Goal: Task Accomplishment & Management: Use online tool/utility

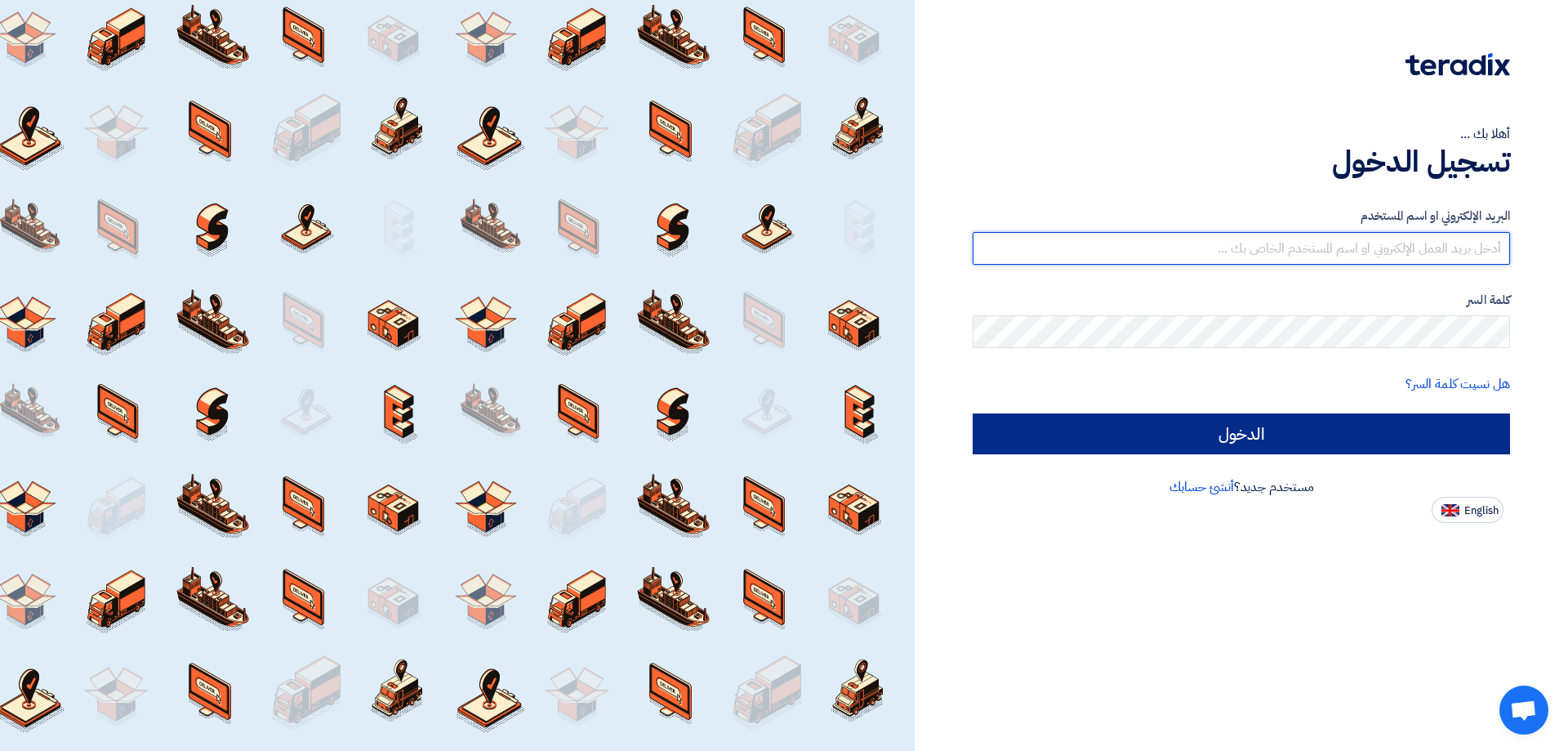
type input "[EMAIL_ADDRESS][DOMAIN_NAME]"
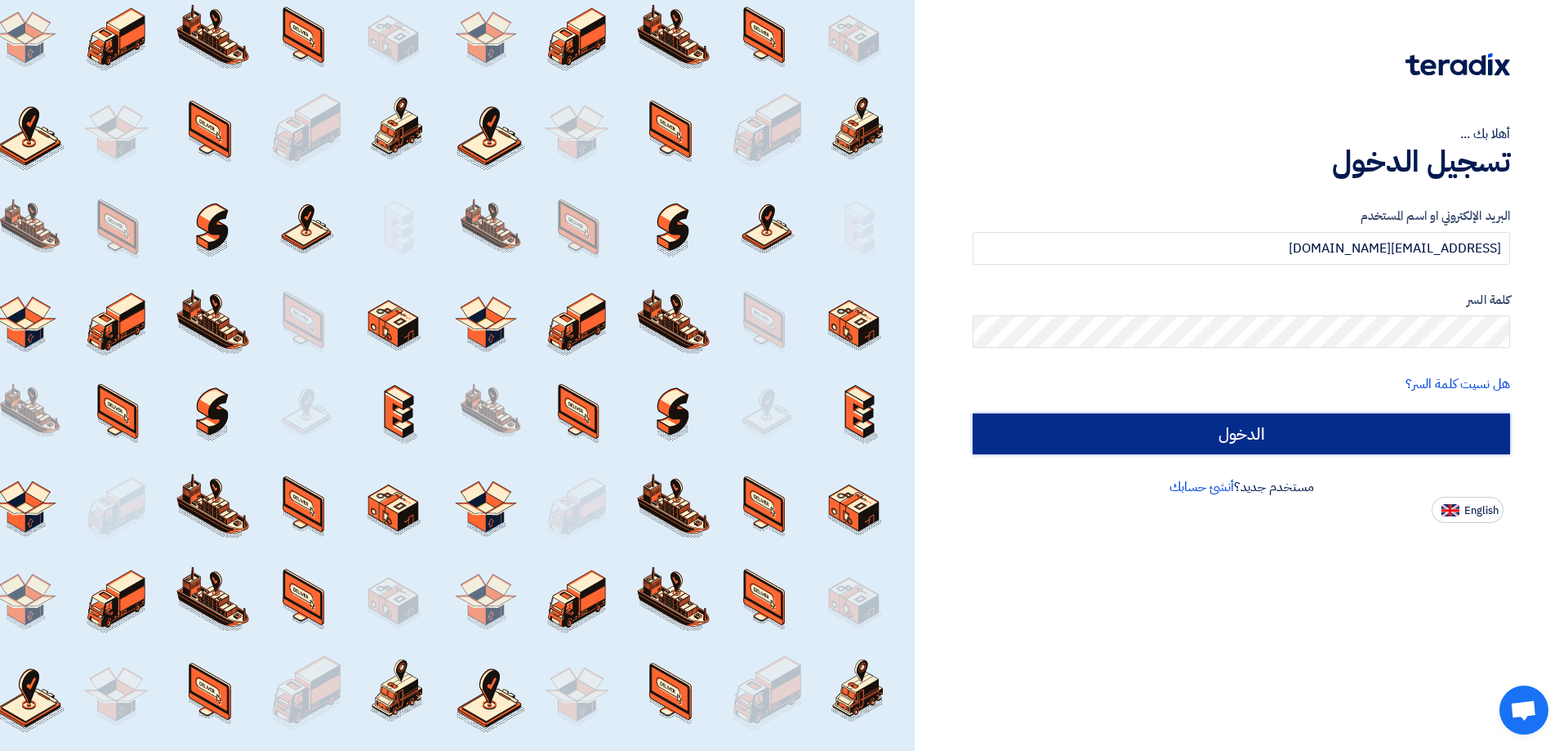
click at [1171, 435] on input "الدخول" at bounding box center [1241, 434] width 537 height 41
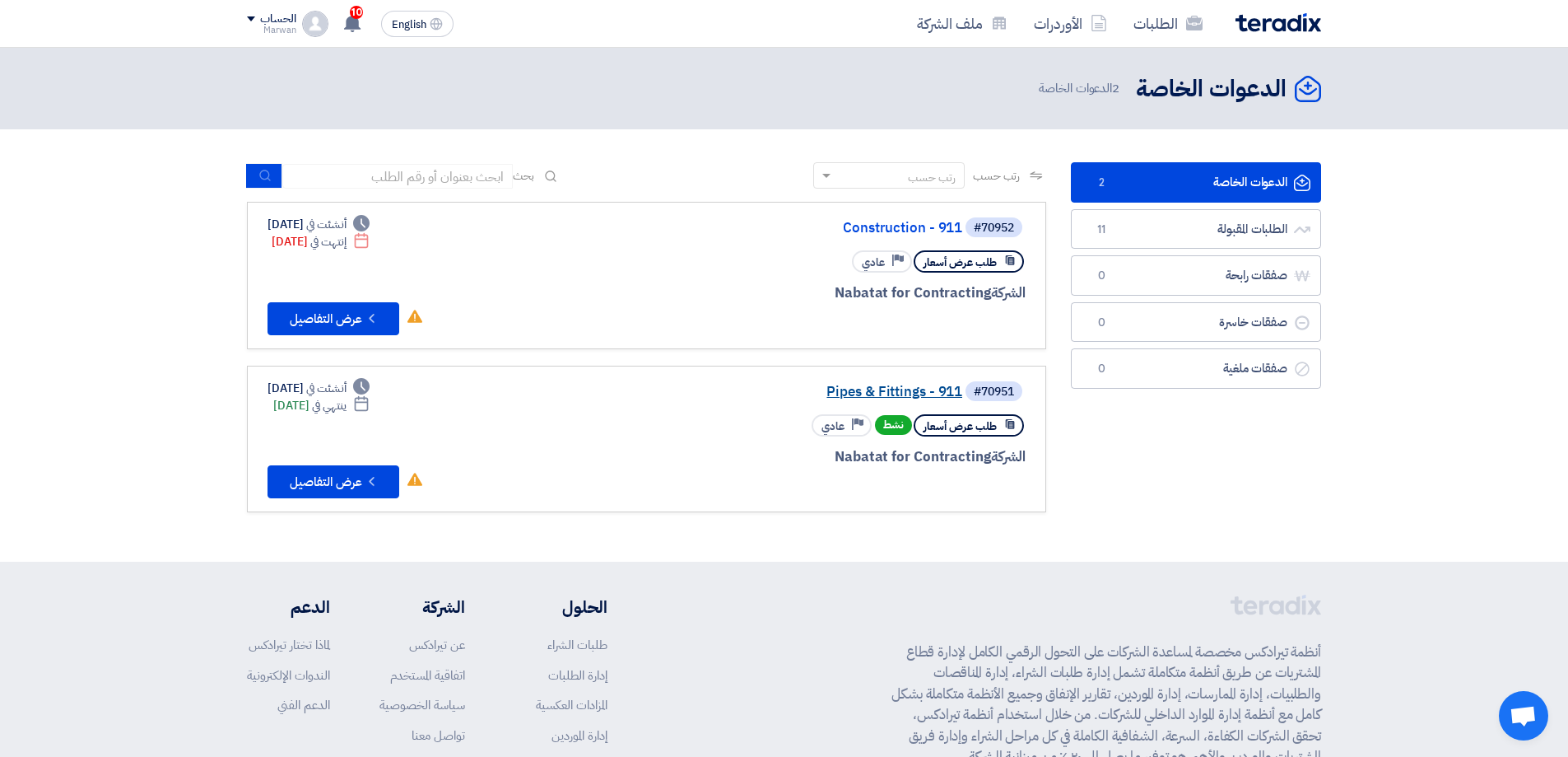
click at [853, 389] on link "Pipes & Fittings - 911" at bounding box center [798, 391] width 330 height 15
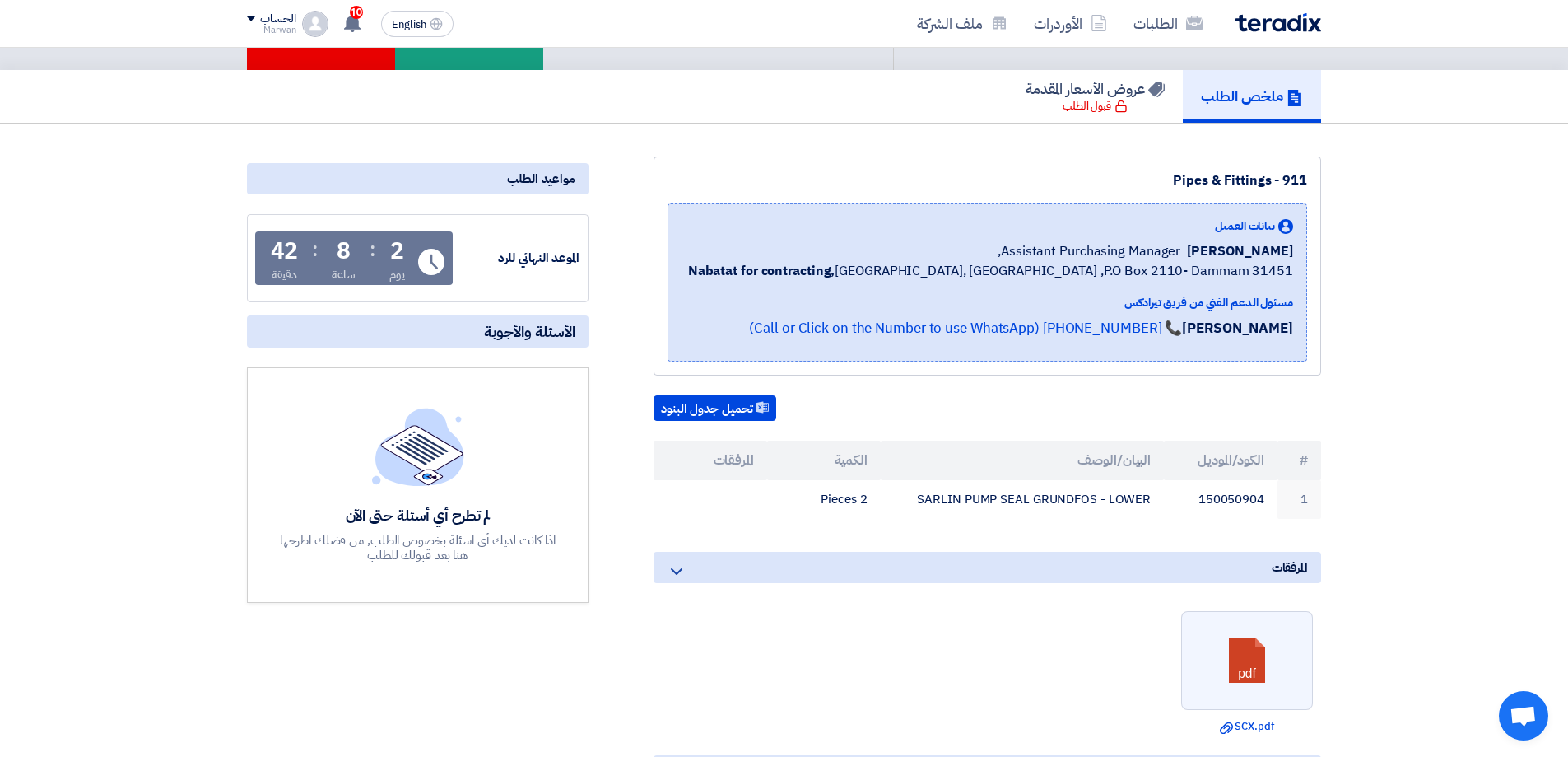
scroll to position [82, 0]
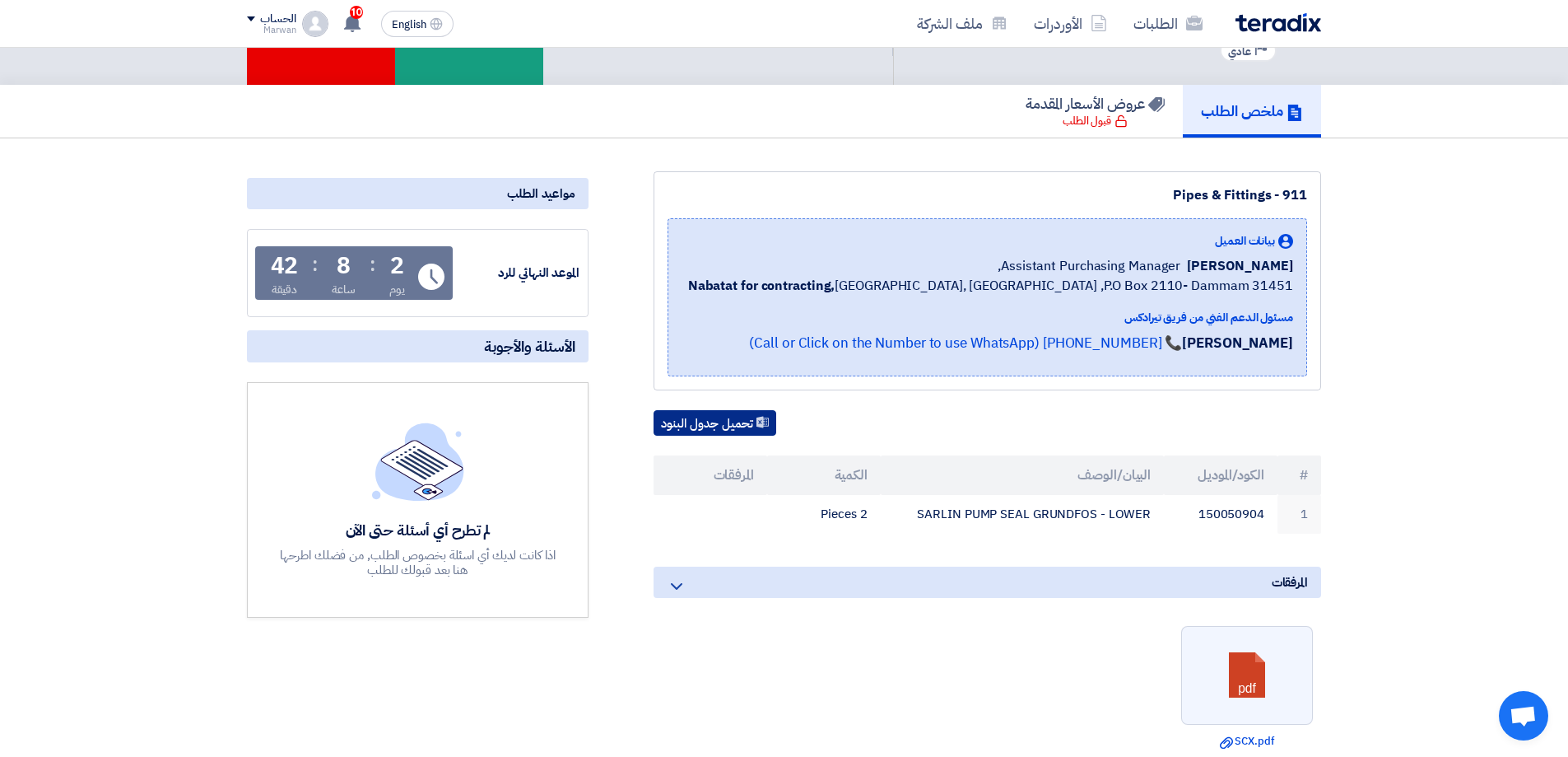
click at [736, 417] on button "تحميل جدول البنود" at bounding box center [715, 423] width 123 height 26
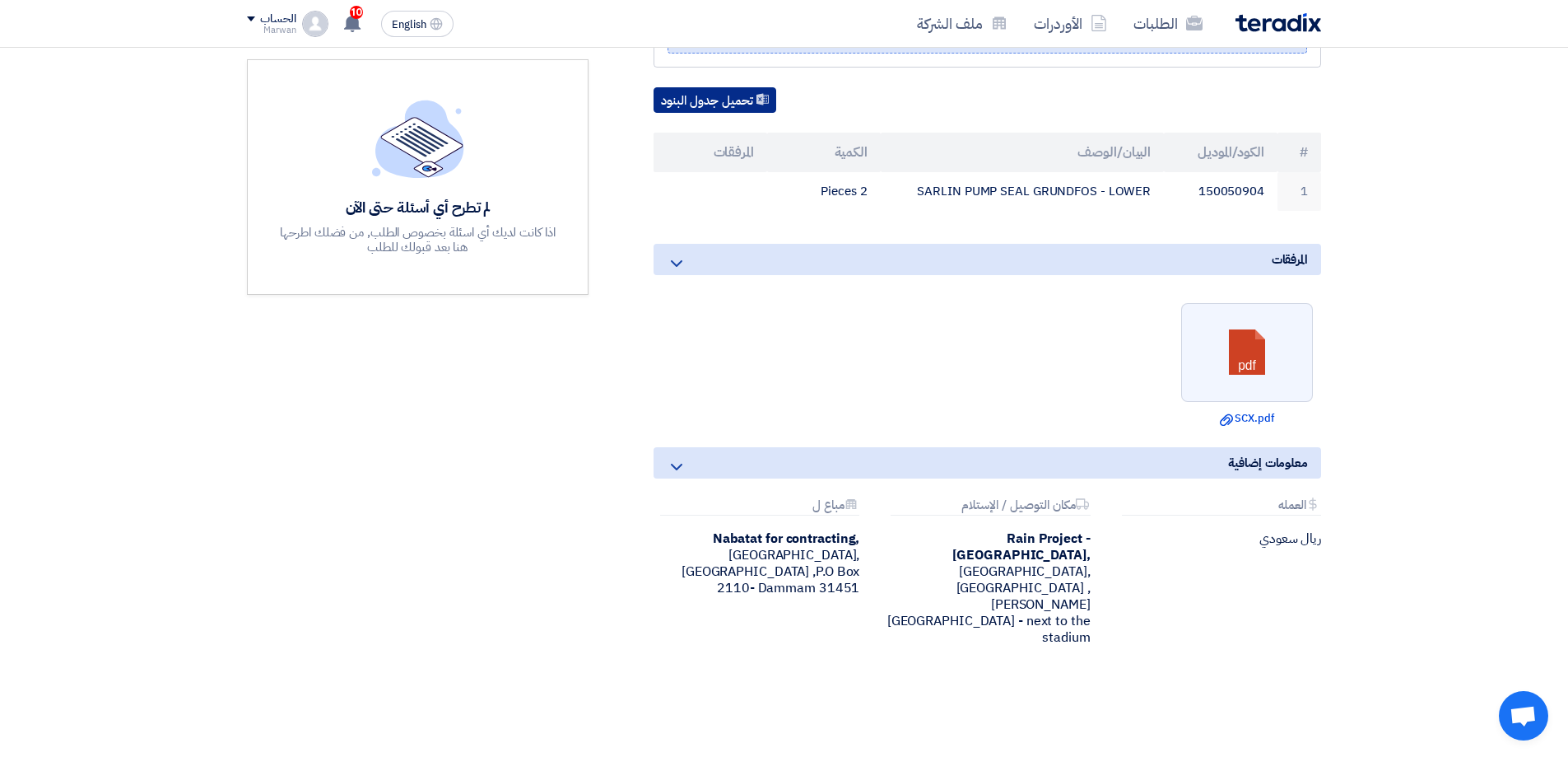
scroll to position [412, 0]
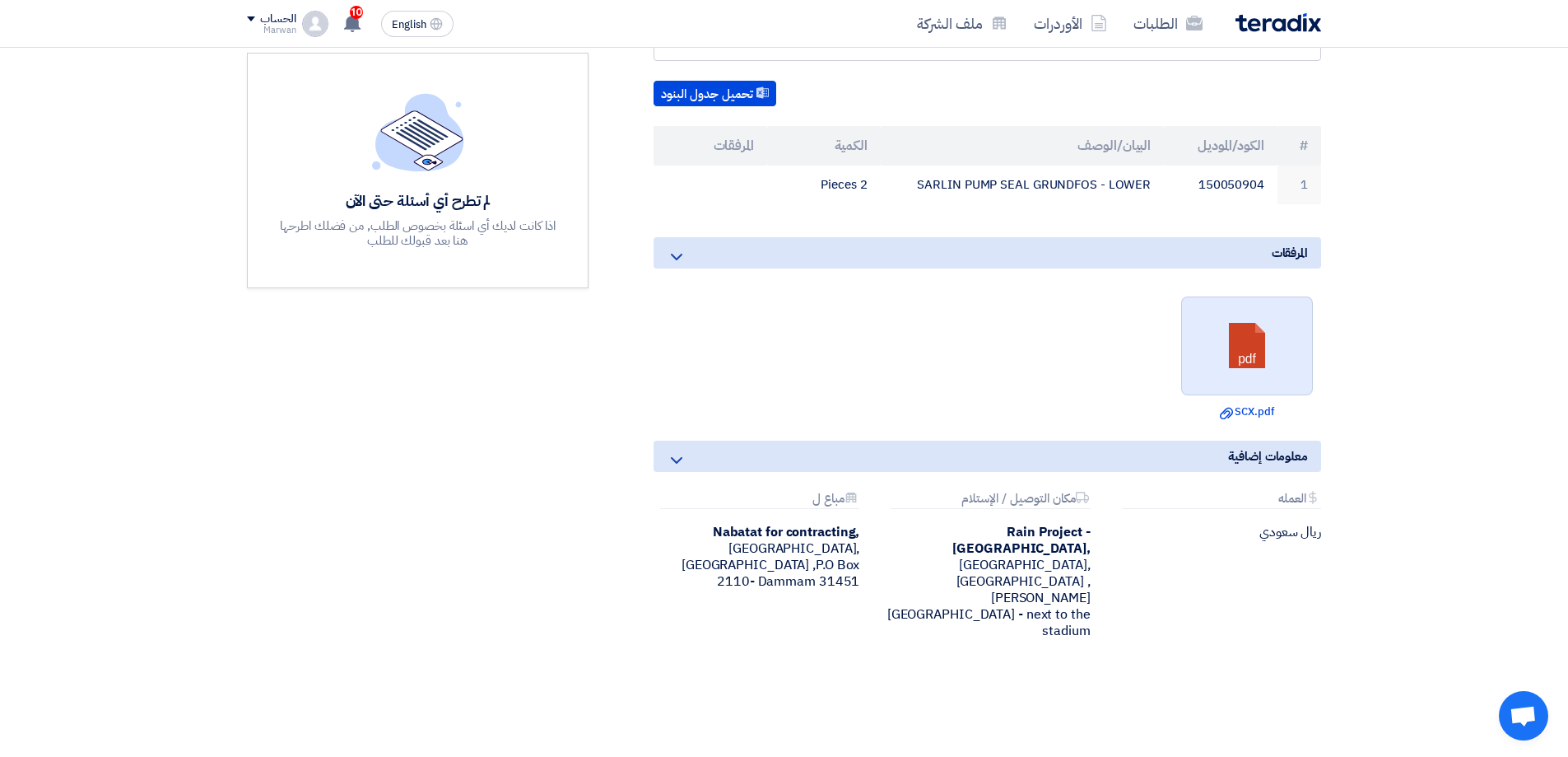
click at [1263, 365] on link at bounding box center [1247, 347] width 132 height 99
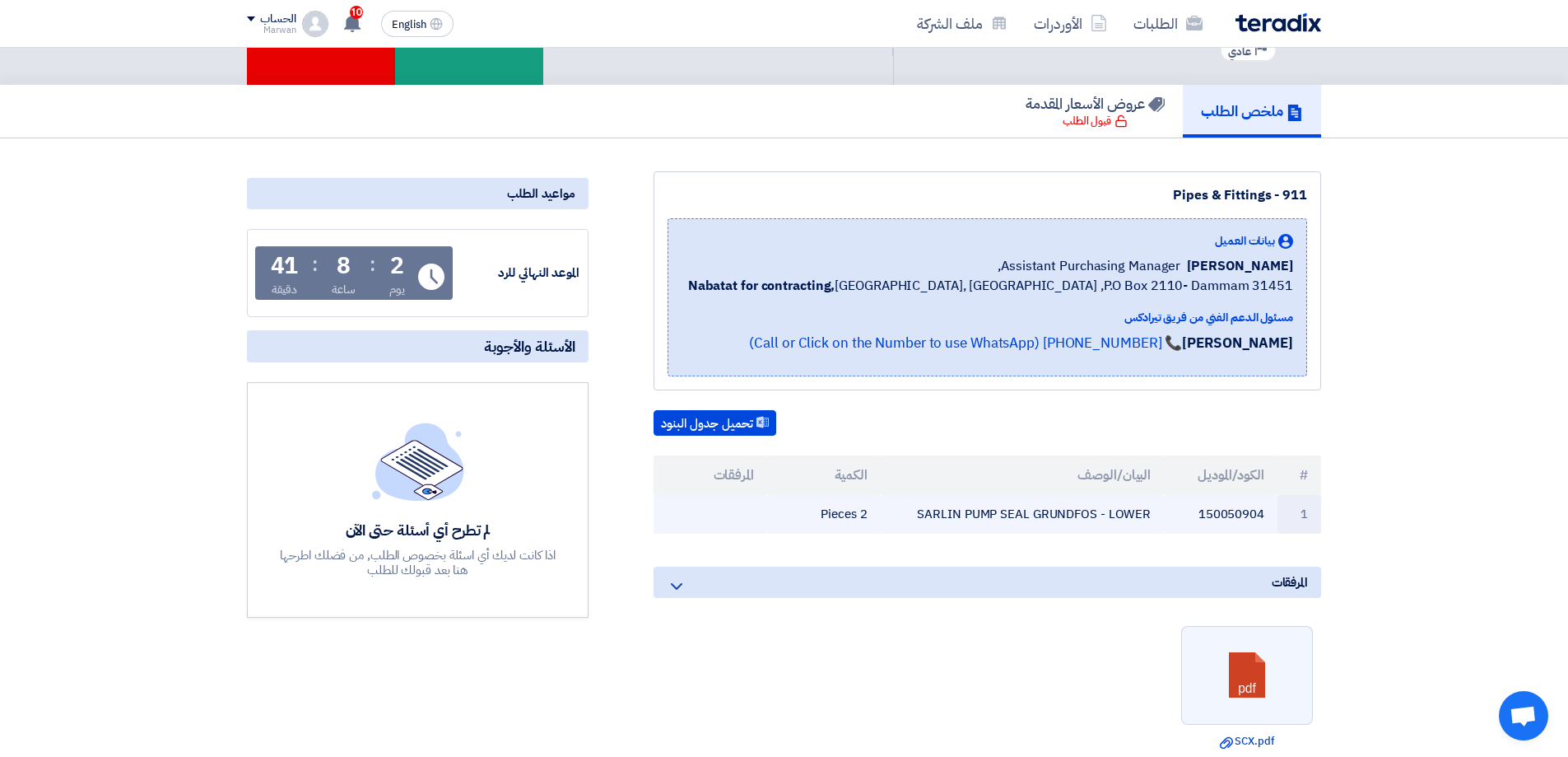
scroll to position [0, 0]
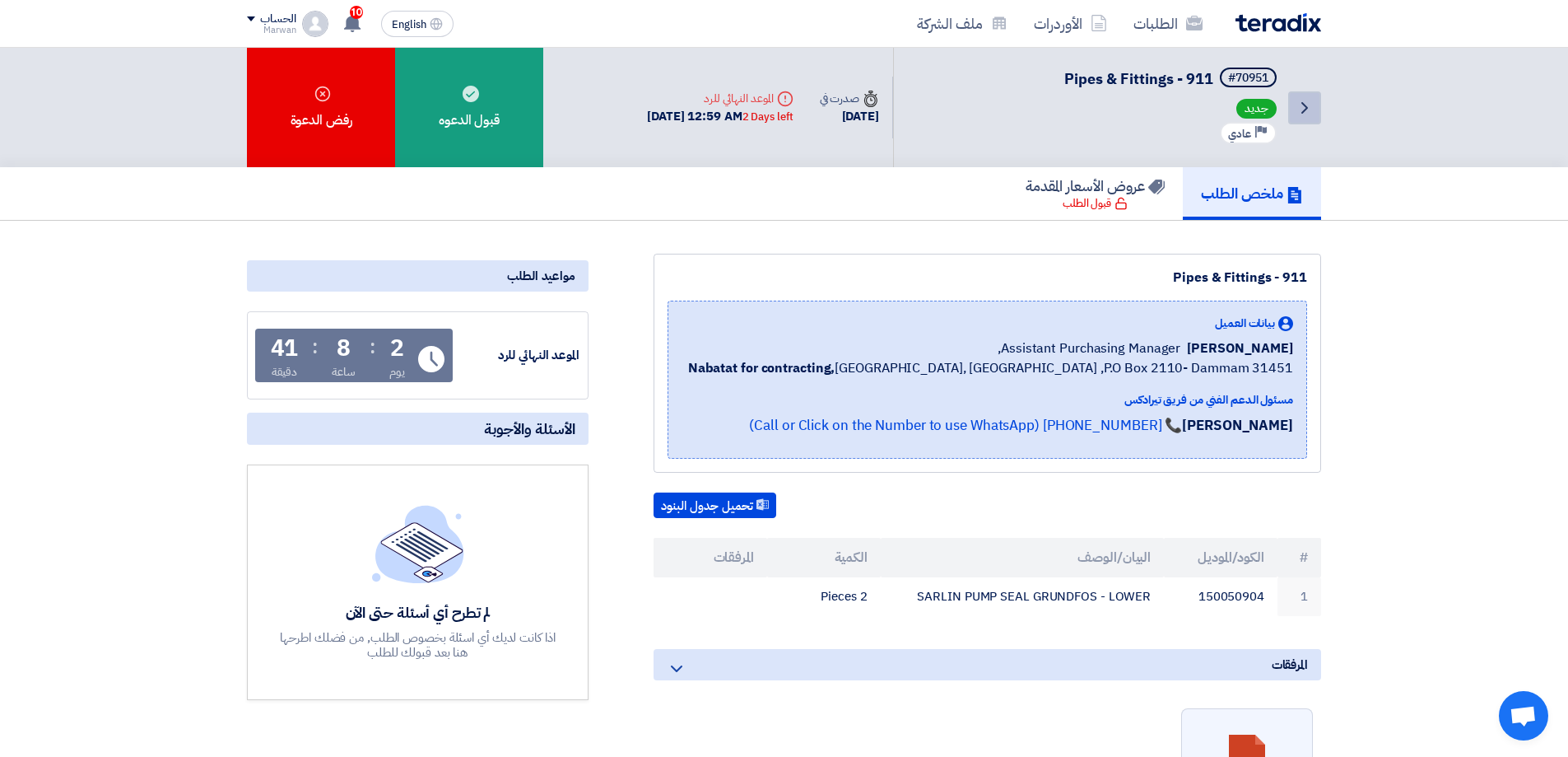
click at [1299, 111] on icon "Back" at bounding box center [1305, 108] width 20 height 20
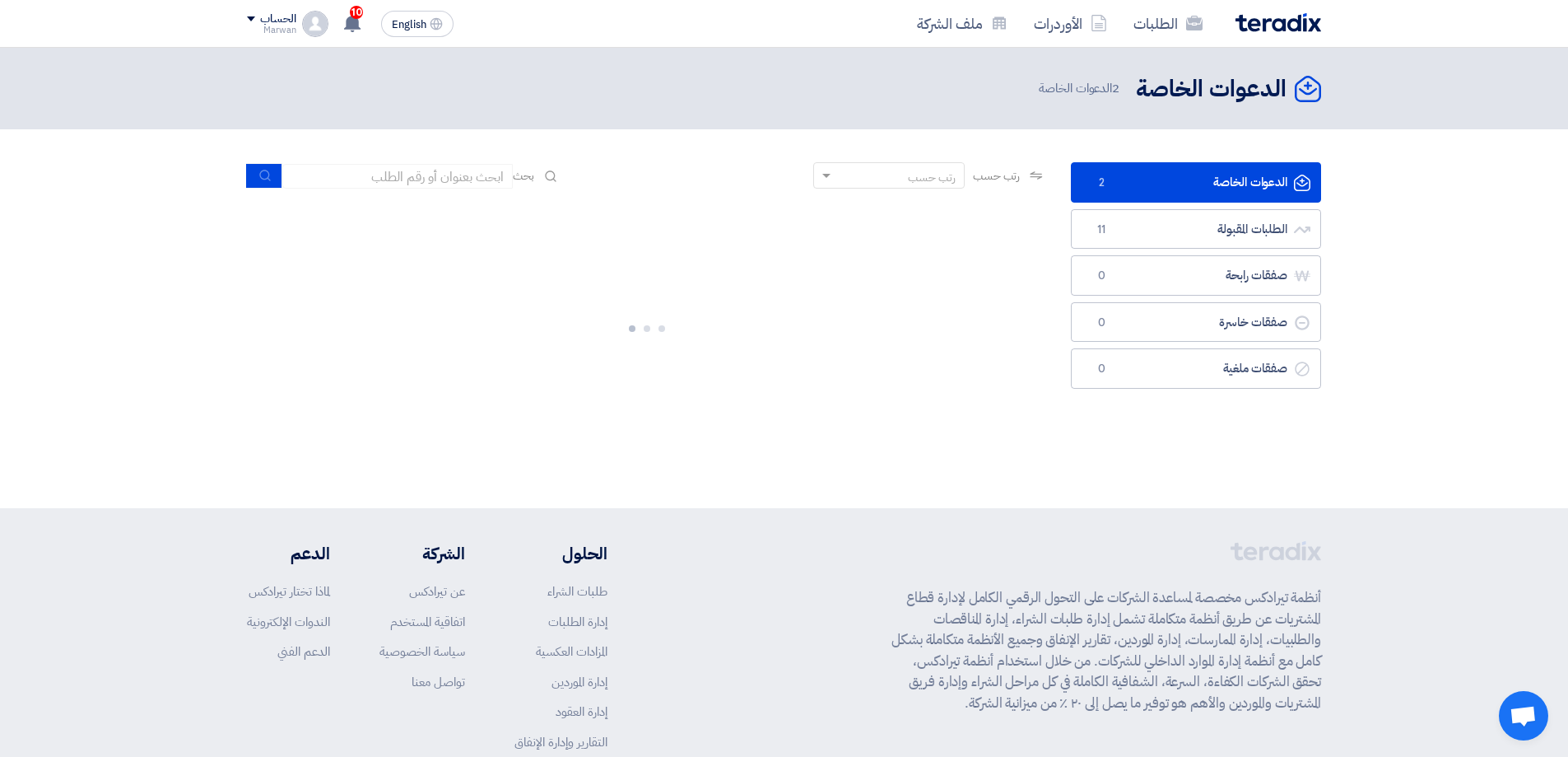
click at [1188, 191] on link "الدعوات الخاصة الدعوات الخاصة 2" at bounding box center [1195, 182] width 250 height 40
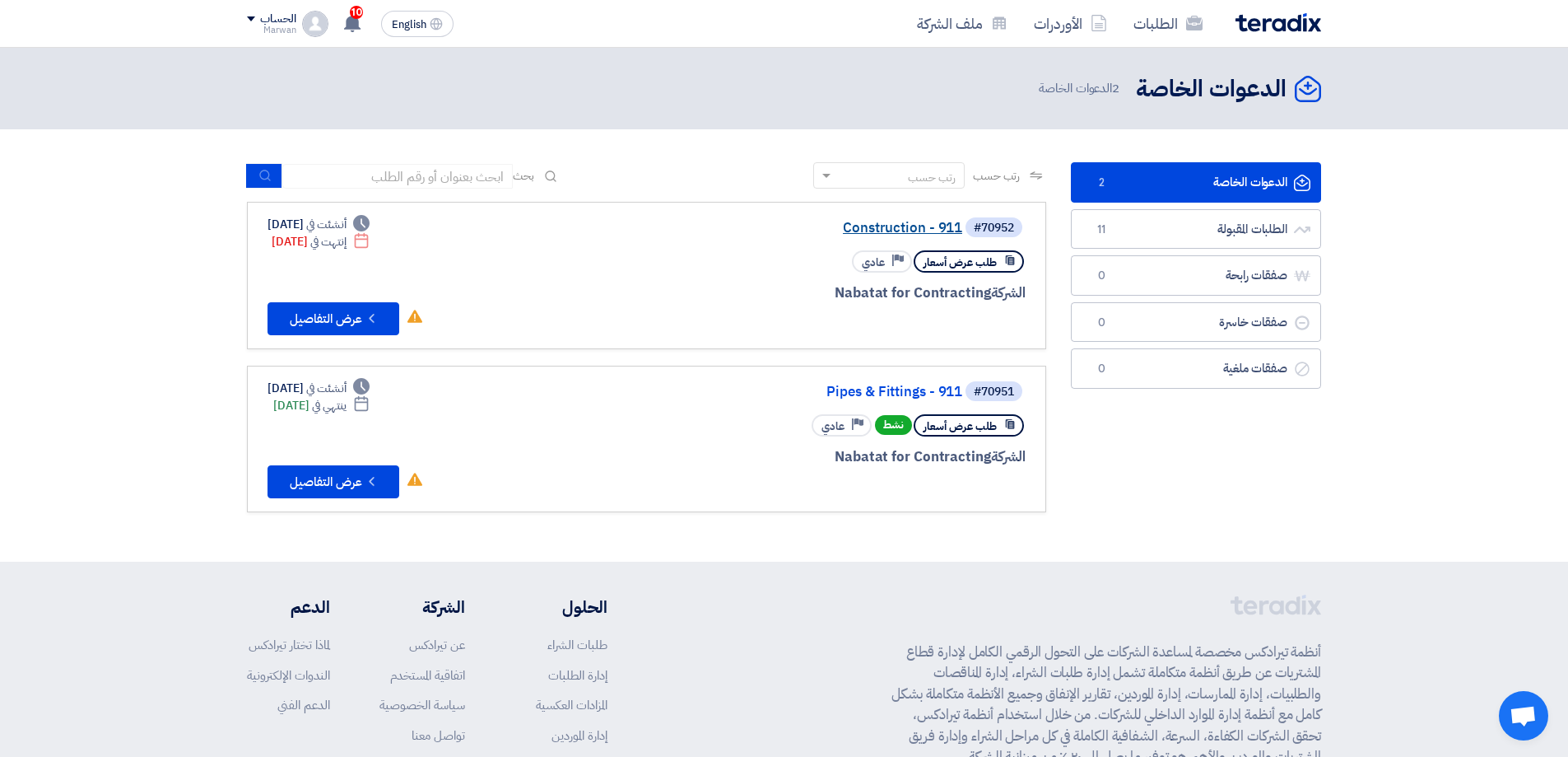
click at [906, 222] on link "Construction - 911" at bounding box center [798, 228] width 330 height 15
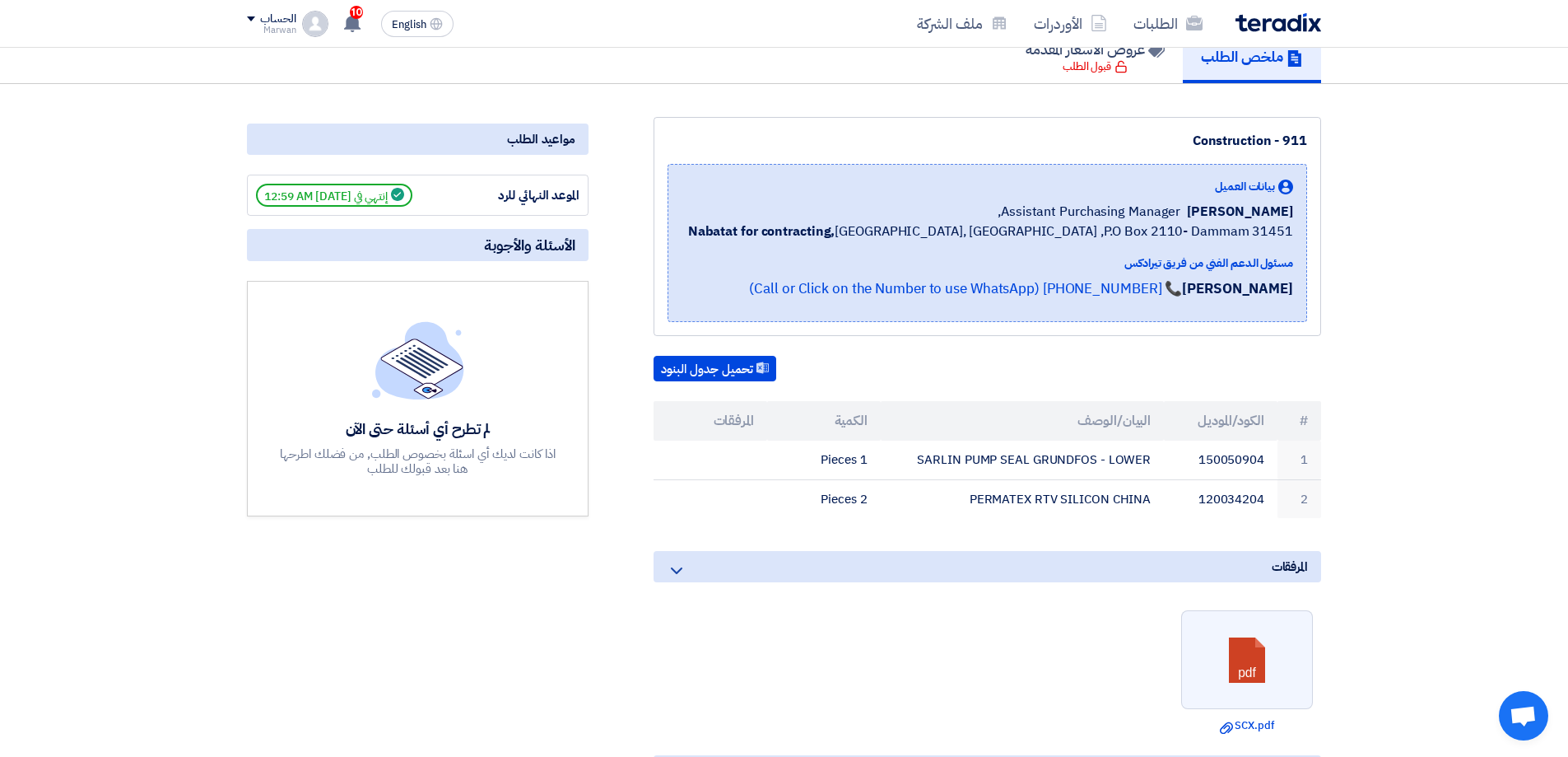
scroll to position [165, 0]
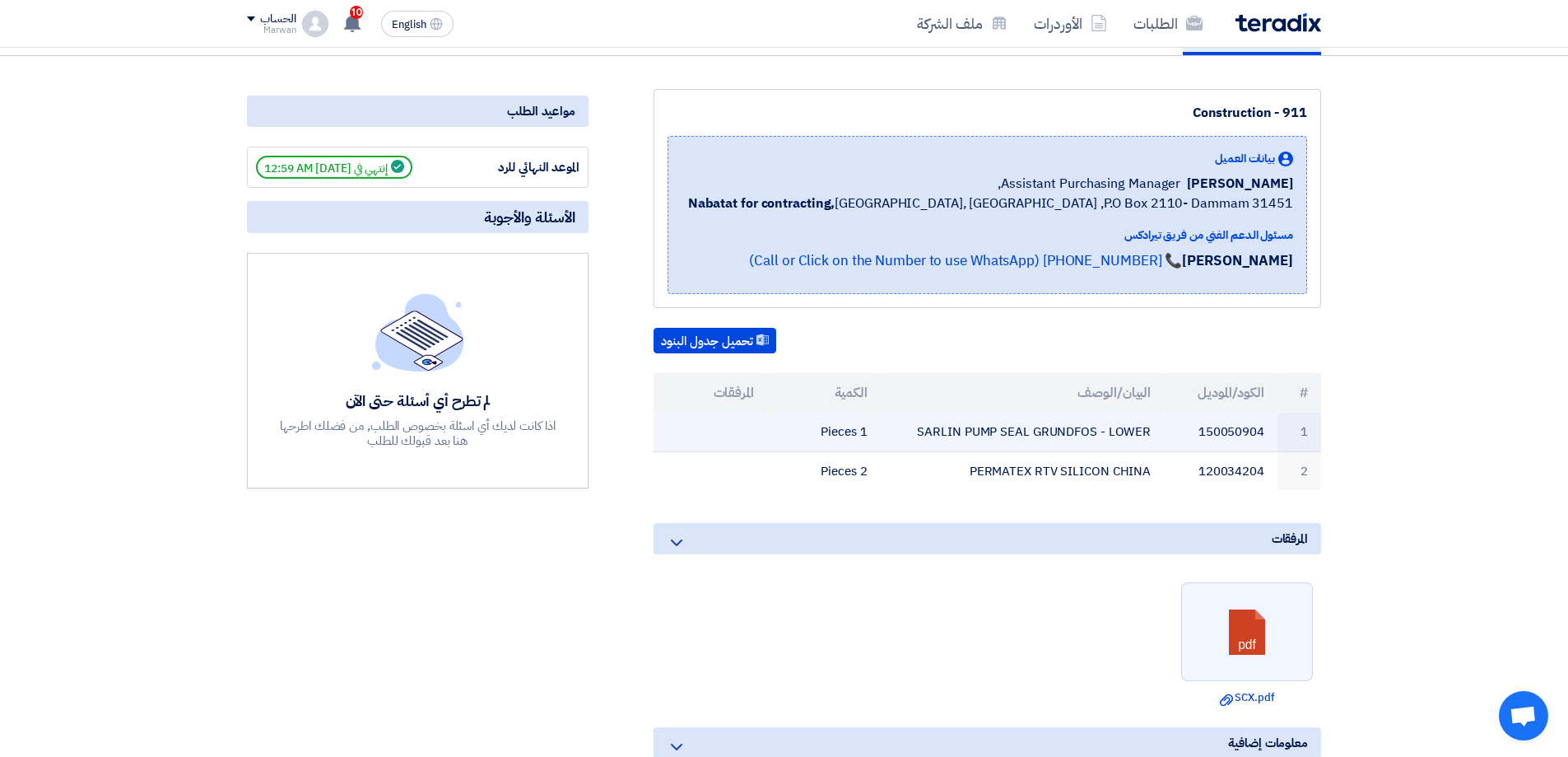
drag, startPoint x: 923, startPoint y: 434, endPoint x: 1148, endPoint y: 431, distance: 225.0
click at [1148, 431] on td "SARLIN PUMP SEAL GRUNDFOS - LOWER" at bounding box center [1023, 432] width 284 height 39
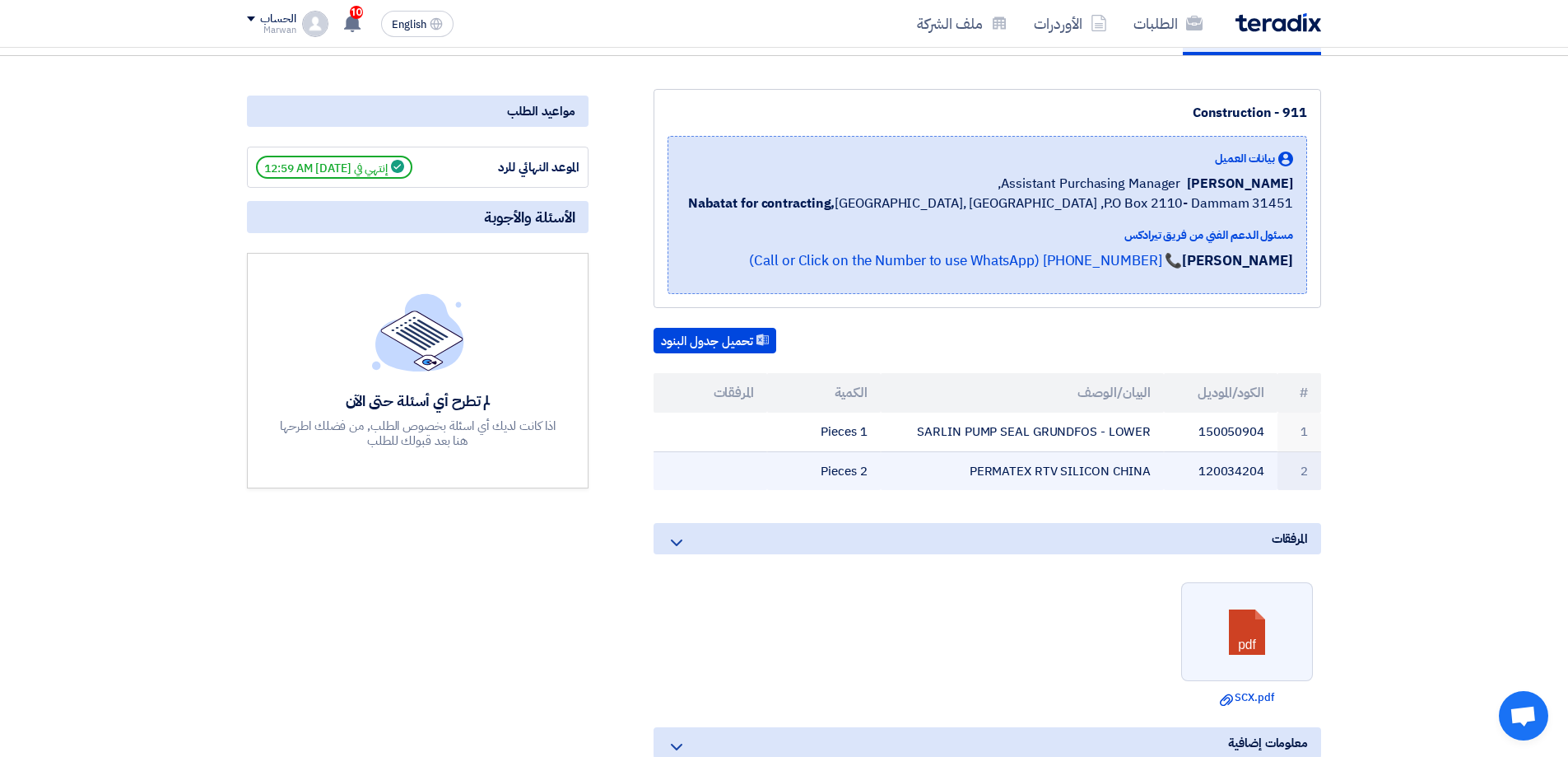
copy td "SARLIN PUMP SEAL GRUNDFOS - LOWER"
drag, startPoint x: 970, startPoint y: 465, endPoint x: 1168, endPoint y: 475, distance: 198.3
click at [1168, 475] on tr "2 120034204 PERMATEX RTV SILICON CHINA 2 Pieces" at bounding box center [988, 470] width 668 height 39
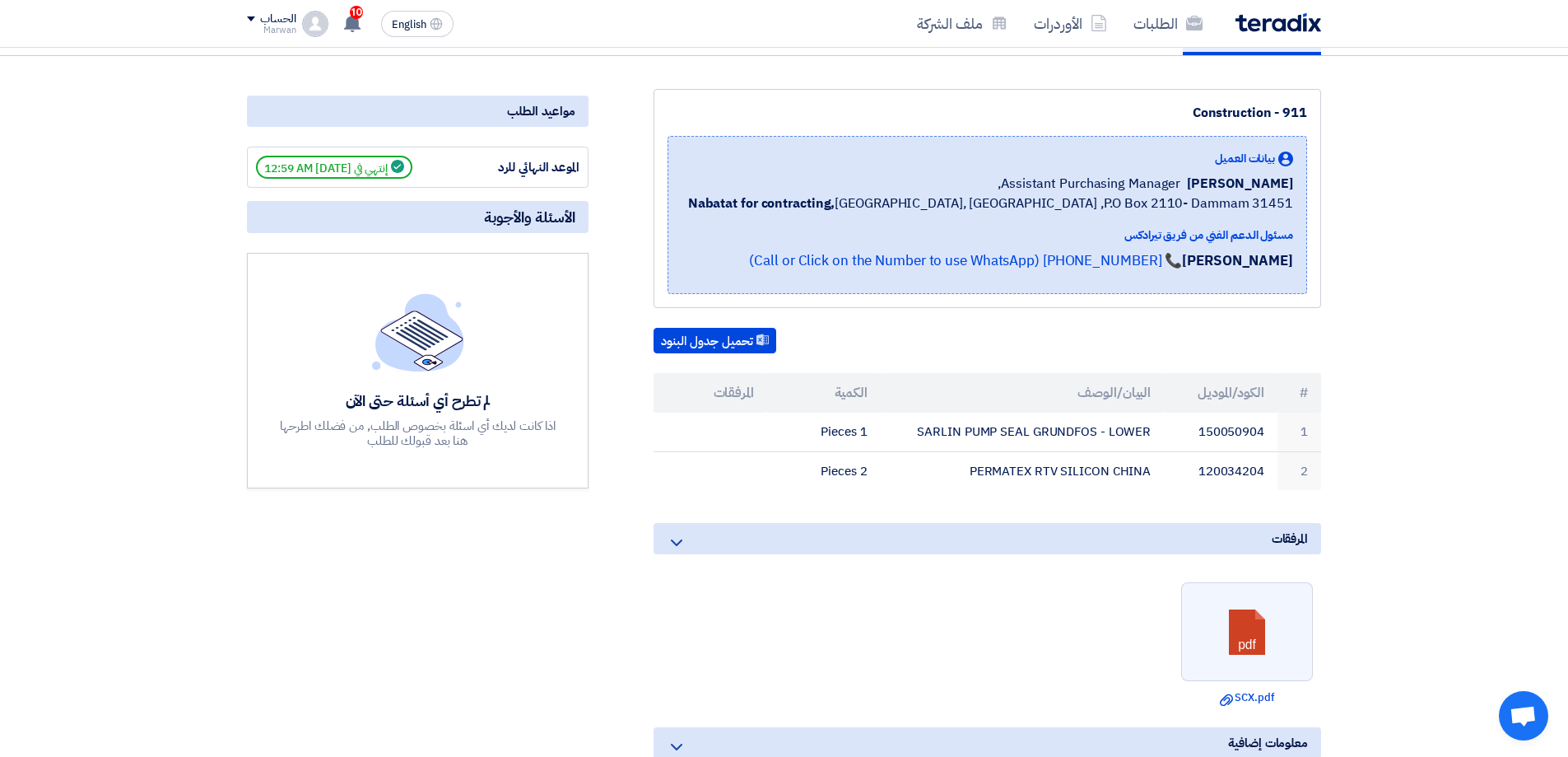
copy tr "PERMATEX RTV SILICON CHINA"
click at [1566, 128] on section "Construction - 911 بيانات العميل [PERSON_NAME] Assistant Purchasing Manager, Na…" at bounding box center [784, 550] width 1568 height 988
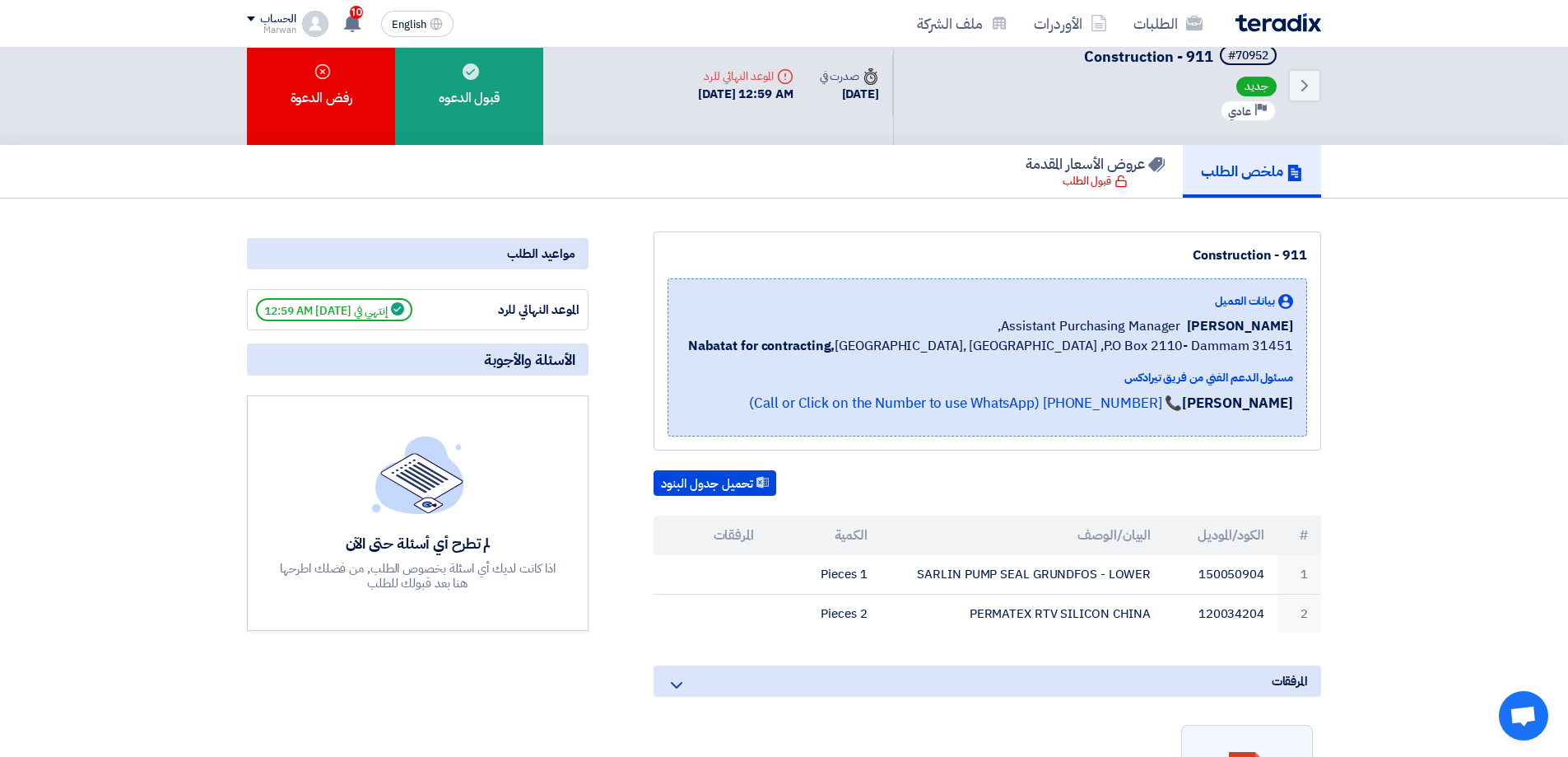
scroll to position [0, 0]
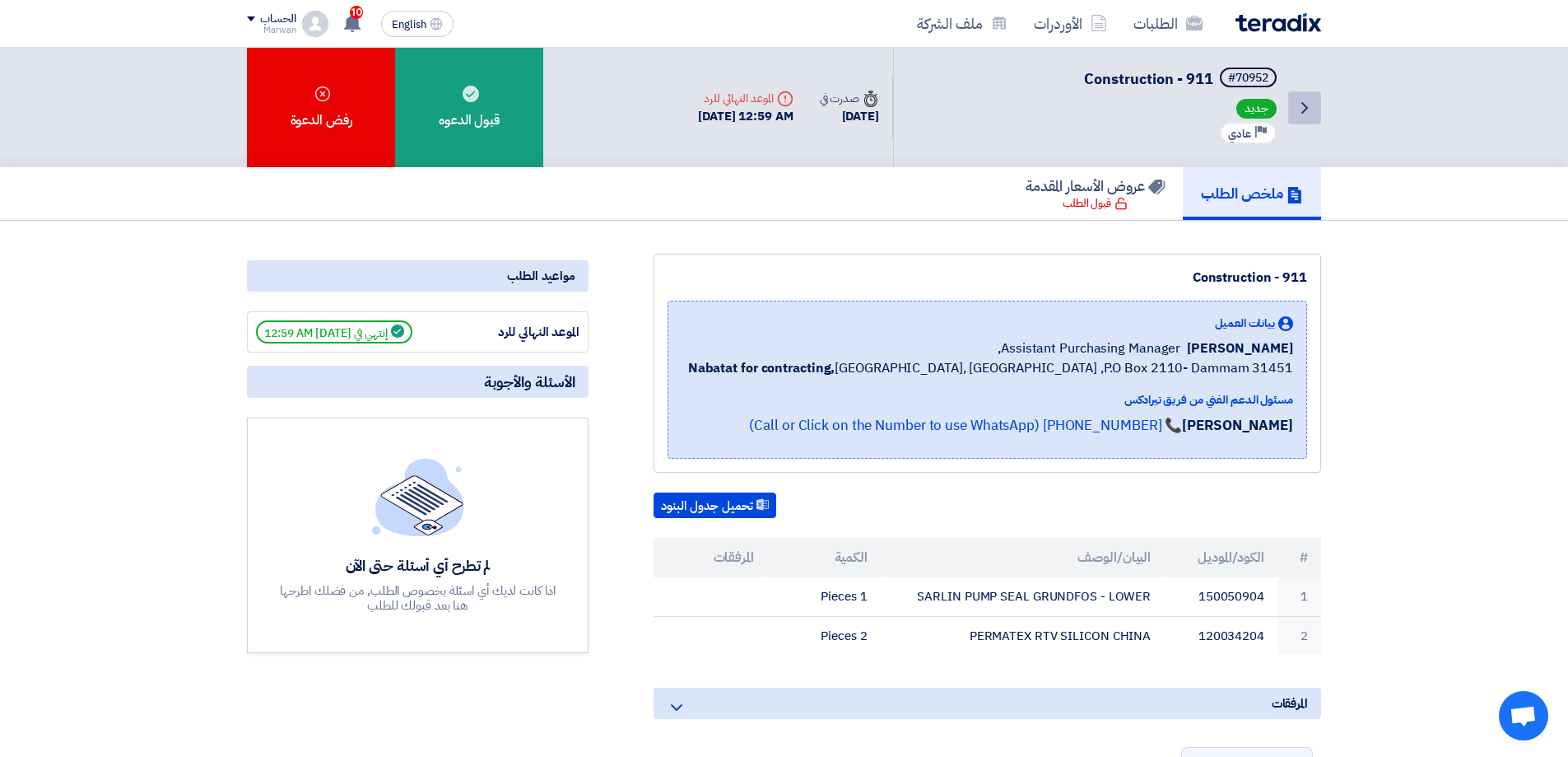
click at [1309, 101] on icon "Back" at bounding box center [1305, 108] width 20 height 20
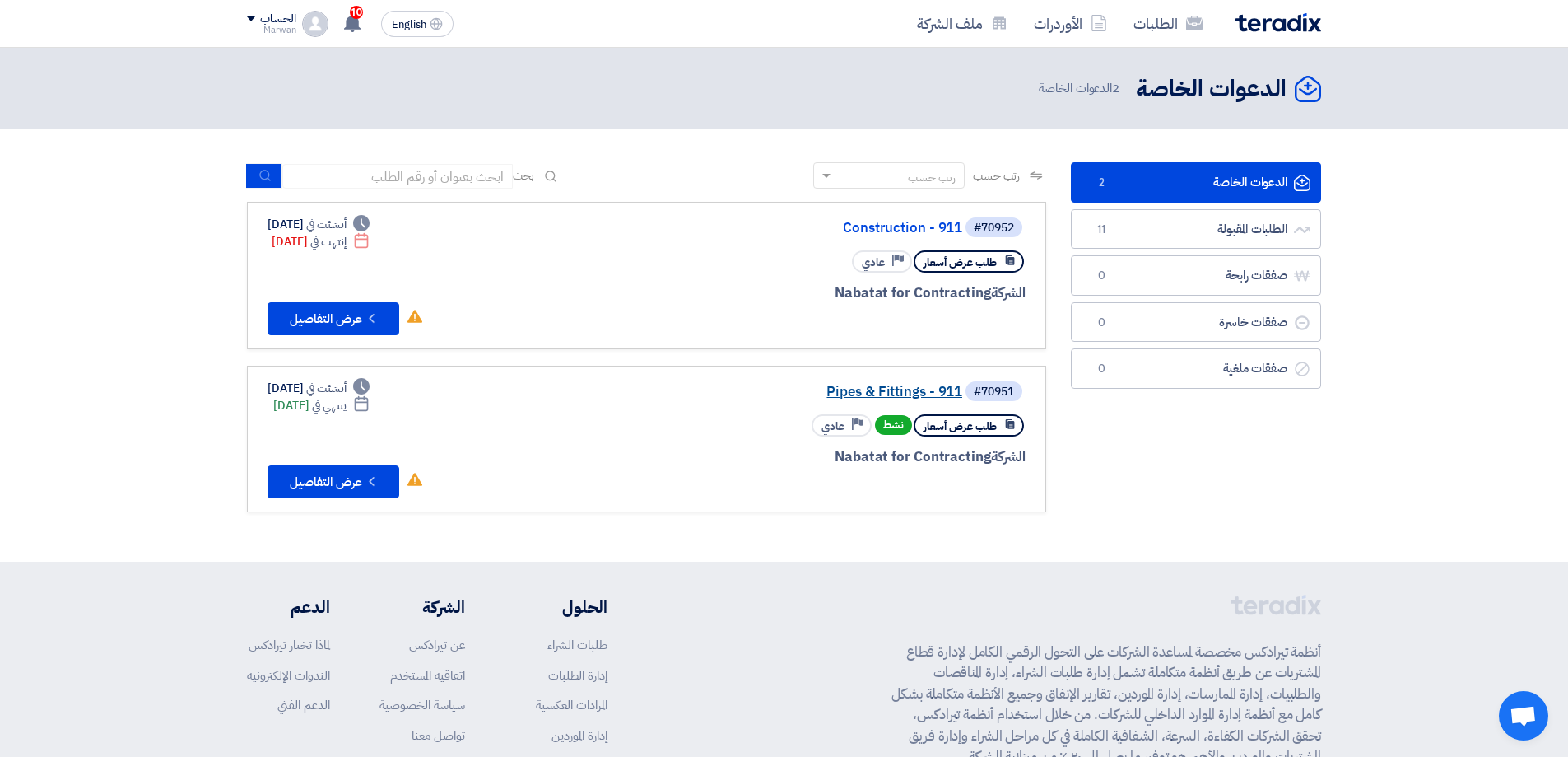
click at [892, 387] on link "Pipes & Fittings - 911" at bounding box center [798, 391] width 330 height 15
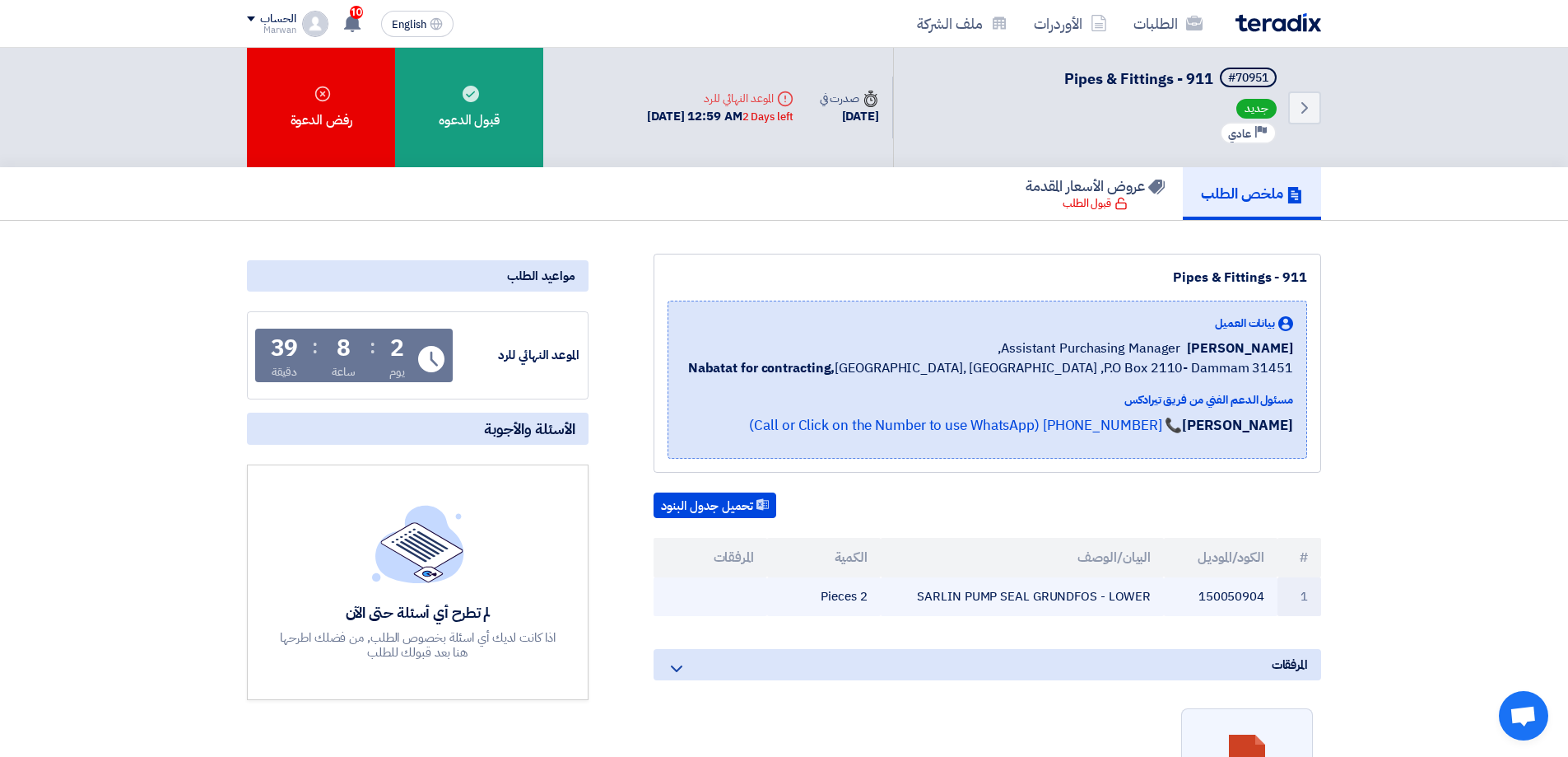
drag, startPoint x: 924, startPoint y: 600, endPoint x: 1174, endPoint y: 596, distance: 250.0
click at [1174, 596] on tr "1 150050904 SARLIN PUMP SEAL GRUNDFOS - LOWER 2 Pieces" at bounding box center [988, 596] width 668 height 39
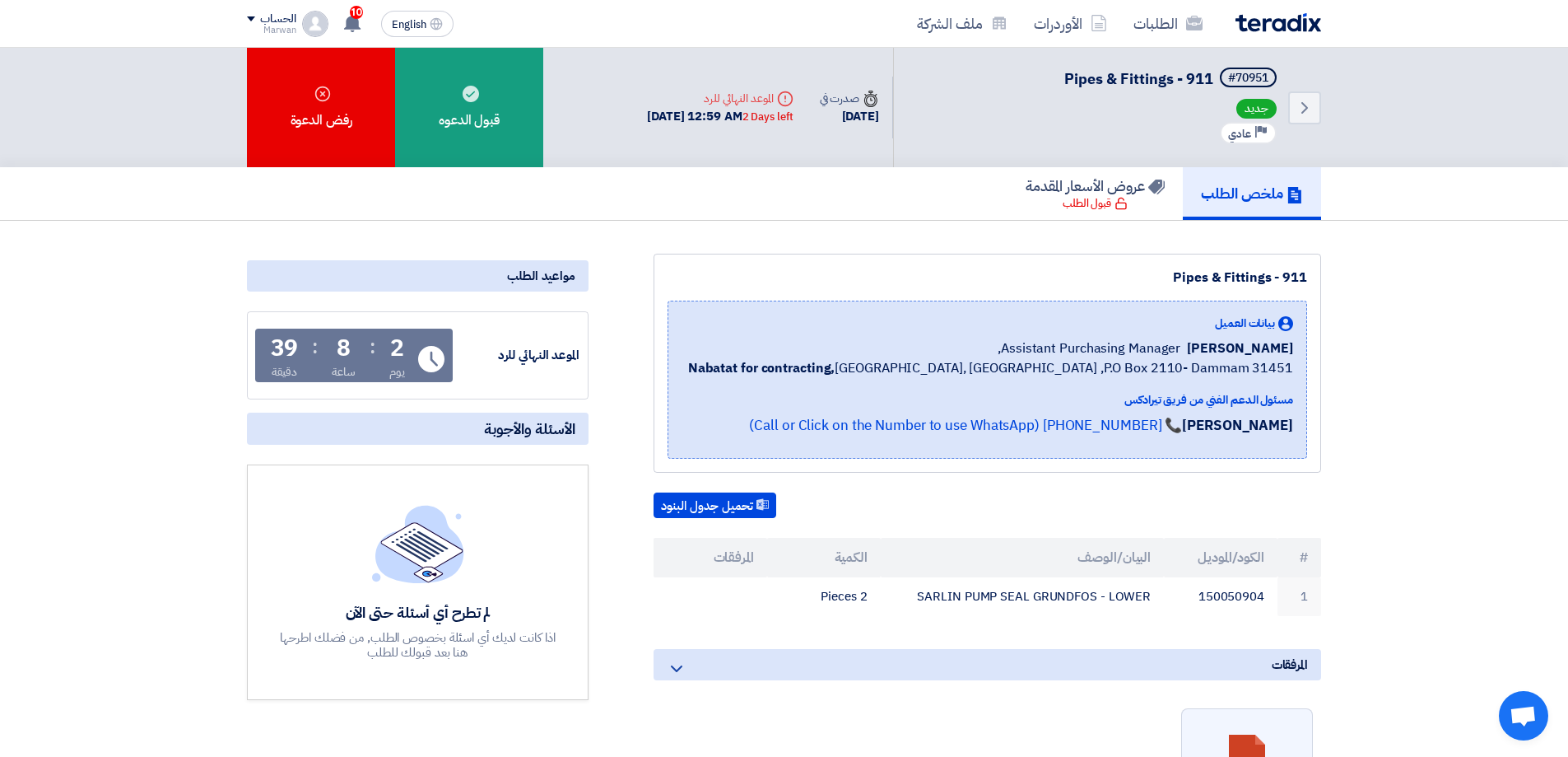
copy tr "SARLIN PUMP SEAL GRUNDFOS - LOWER"
click at [1306, 105] on icon "Back" at bounding box center [1305, 108] width 20 height 20
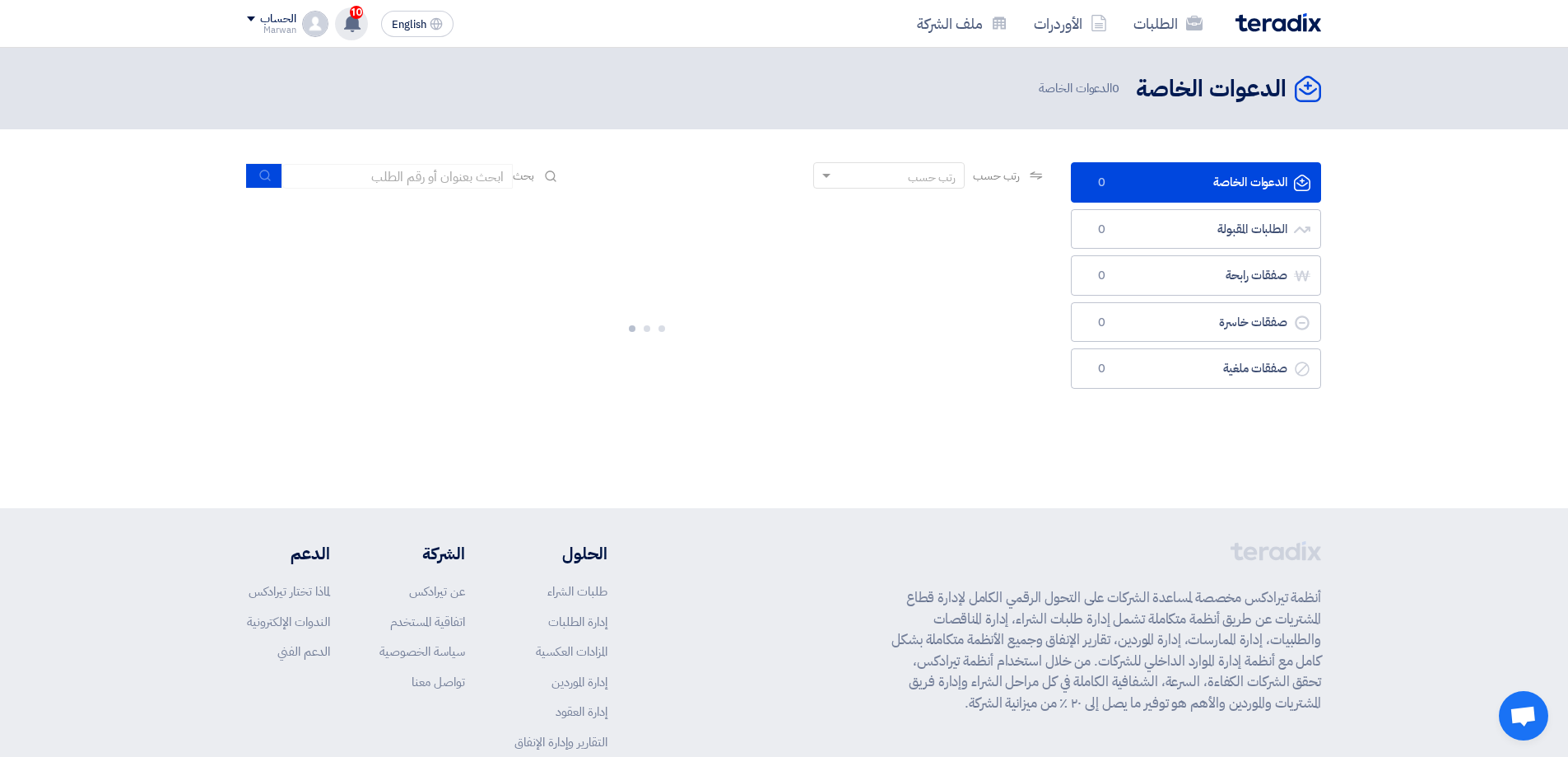
click at [357, 24] on use at bounding box center [352, 23] width 16 height 18
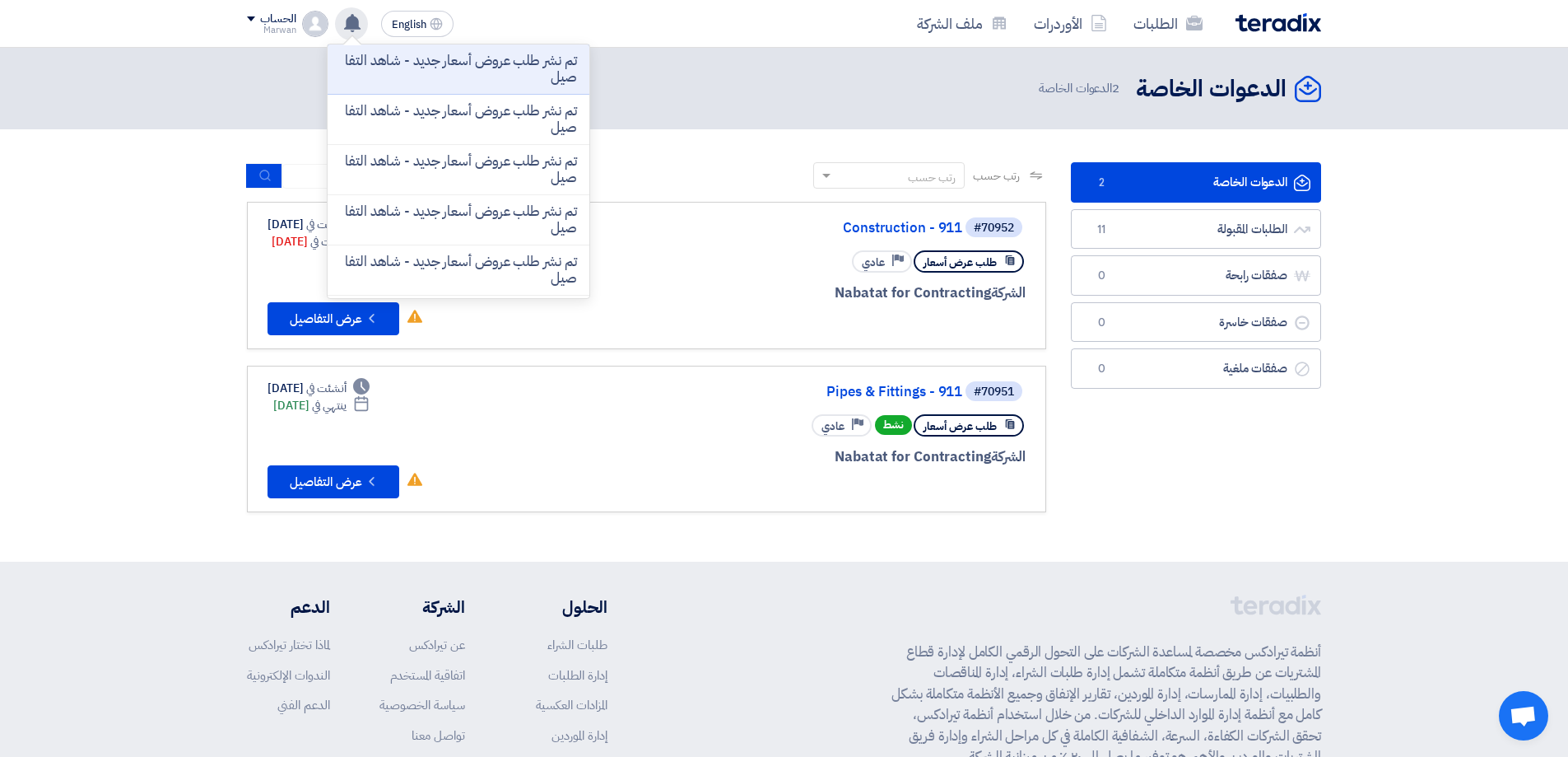
click at [357, 24] on use at bounding box center [352, 23] width 16 height 18
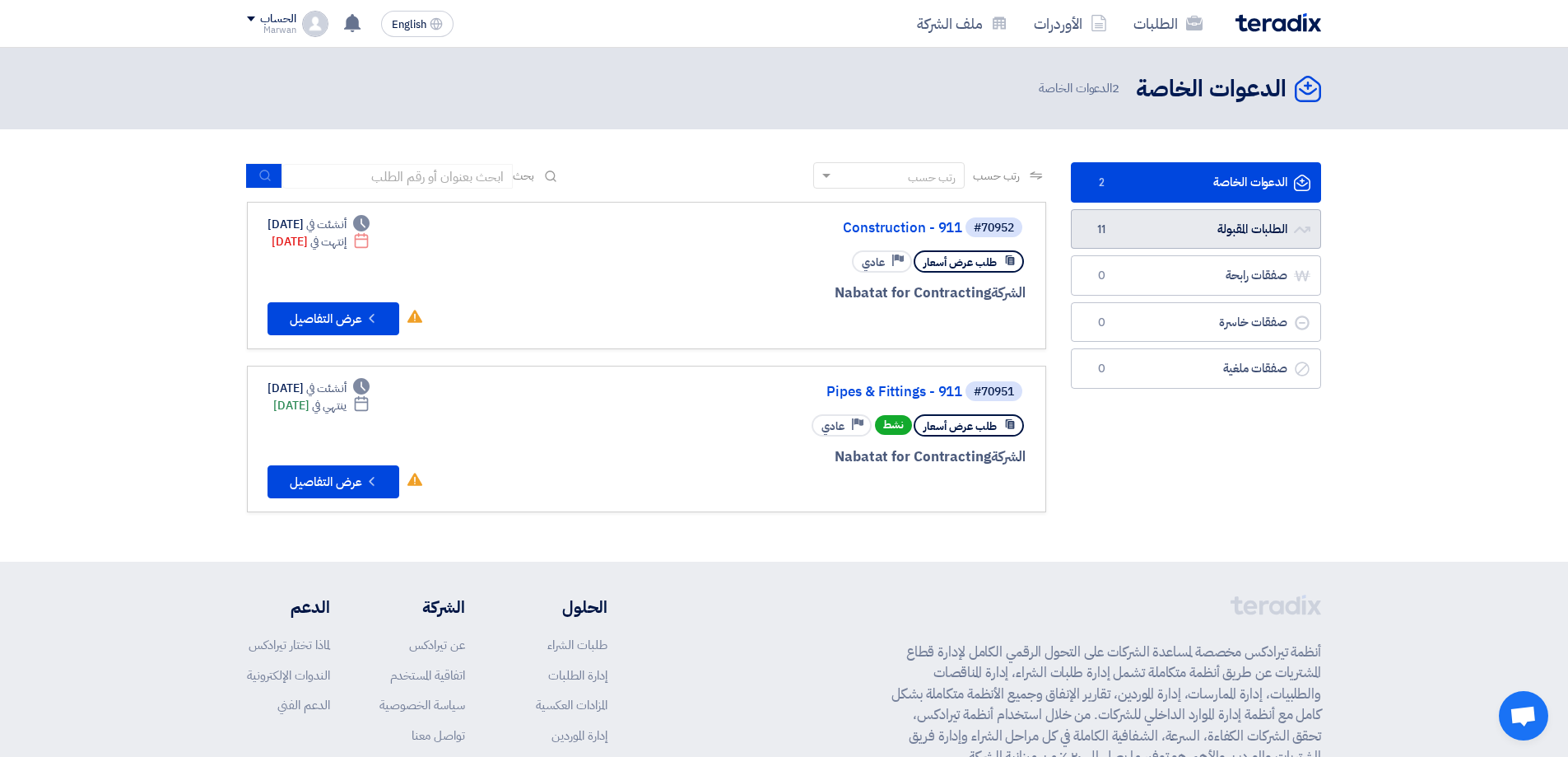
click at [1170, 220] on link "الطلبات المقبولة الطلبات المقبولة 11" at bounding box center [1195, 229] width 250 height 40
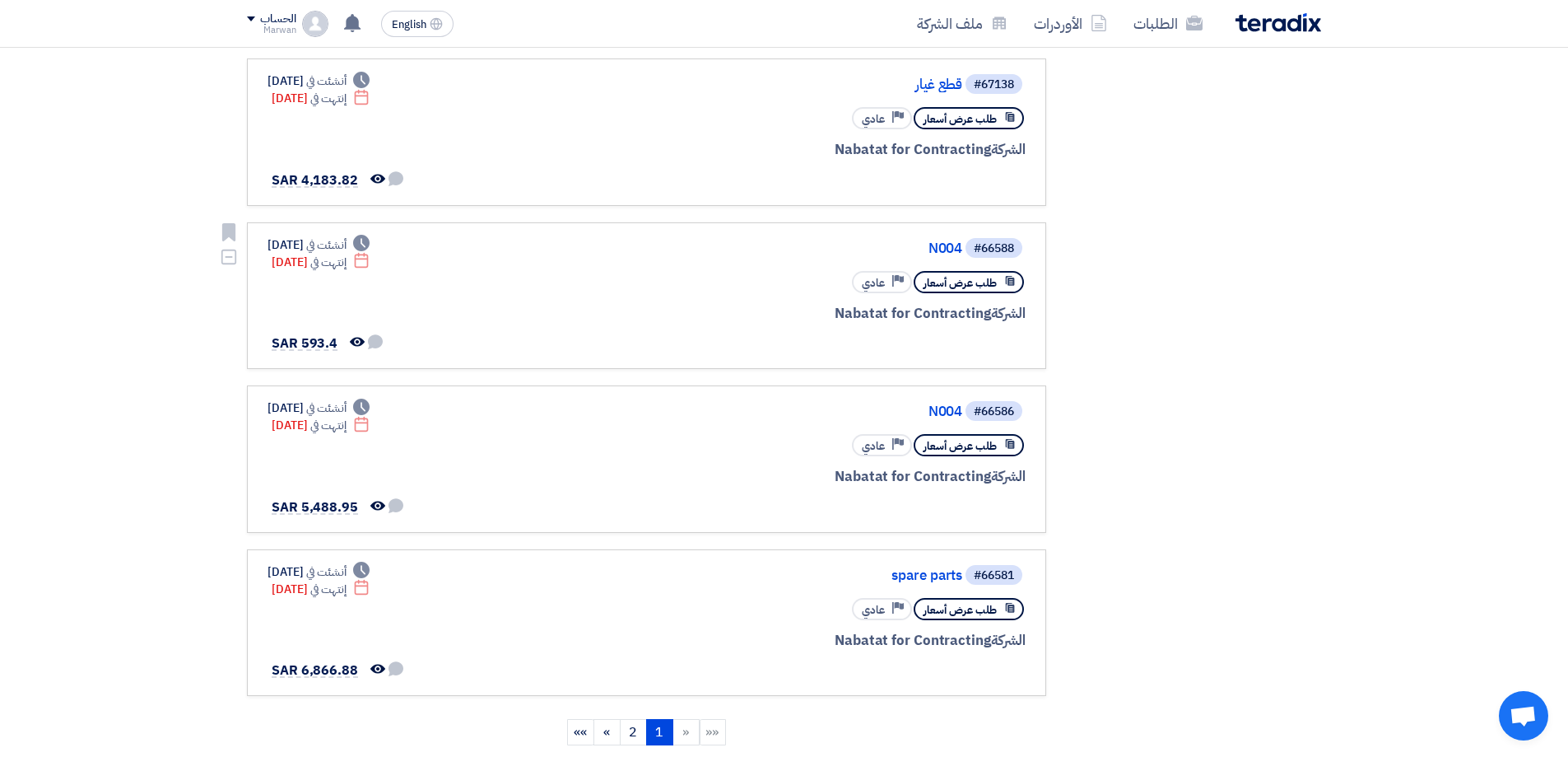
scroll to position [1153, 0]
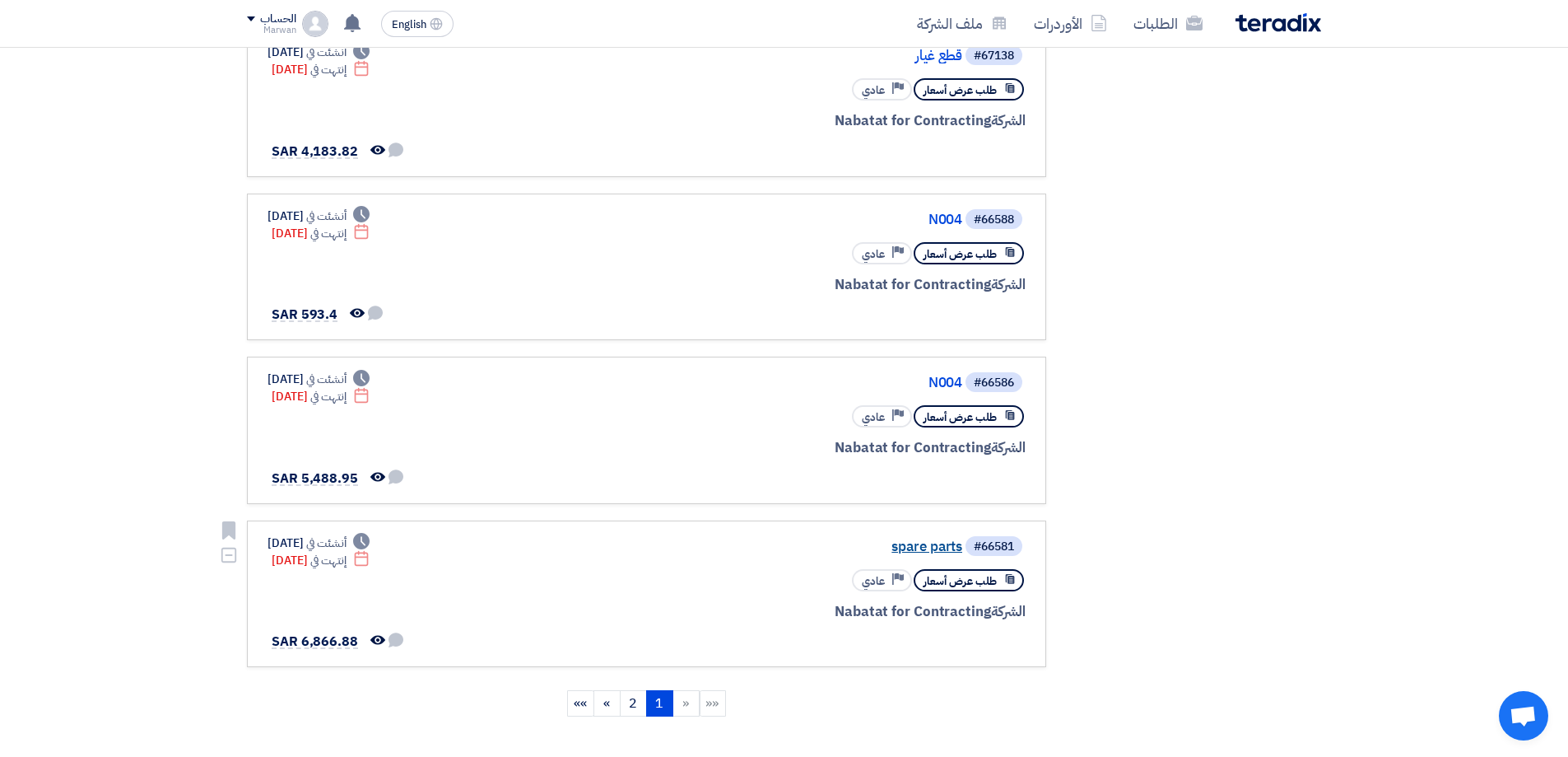
click at [923, 552] on link "spare parts" at bounding box center [798, 546] width 330 height 15
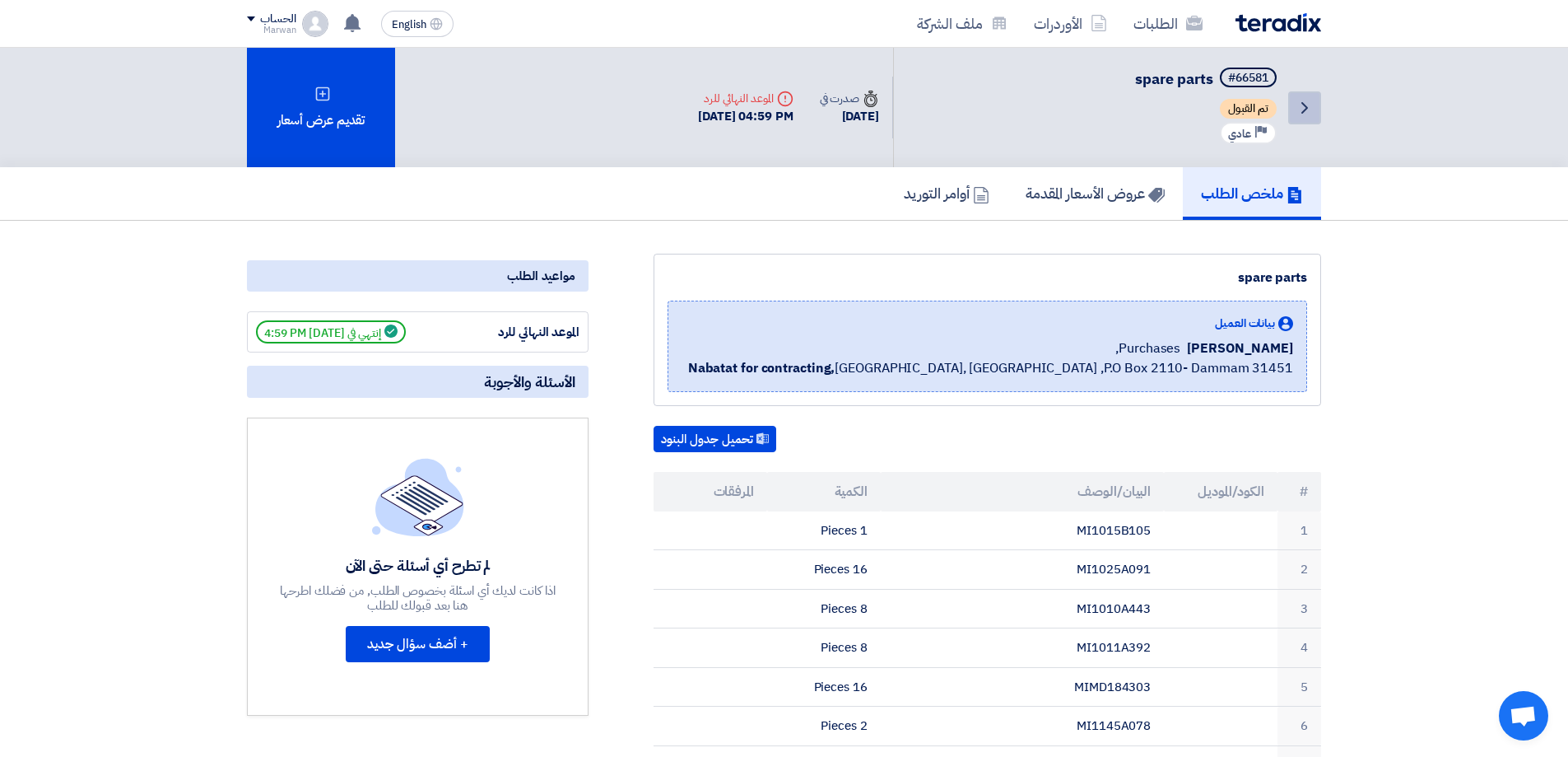
click at [1308, 104] on icon "Back" at bounding box center [1305, 108] width 20 height 20
